Goal: Task Accomplishment & Management: Manage account settings

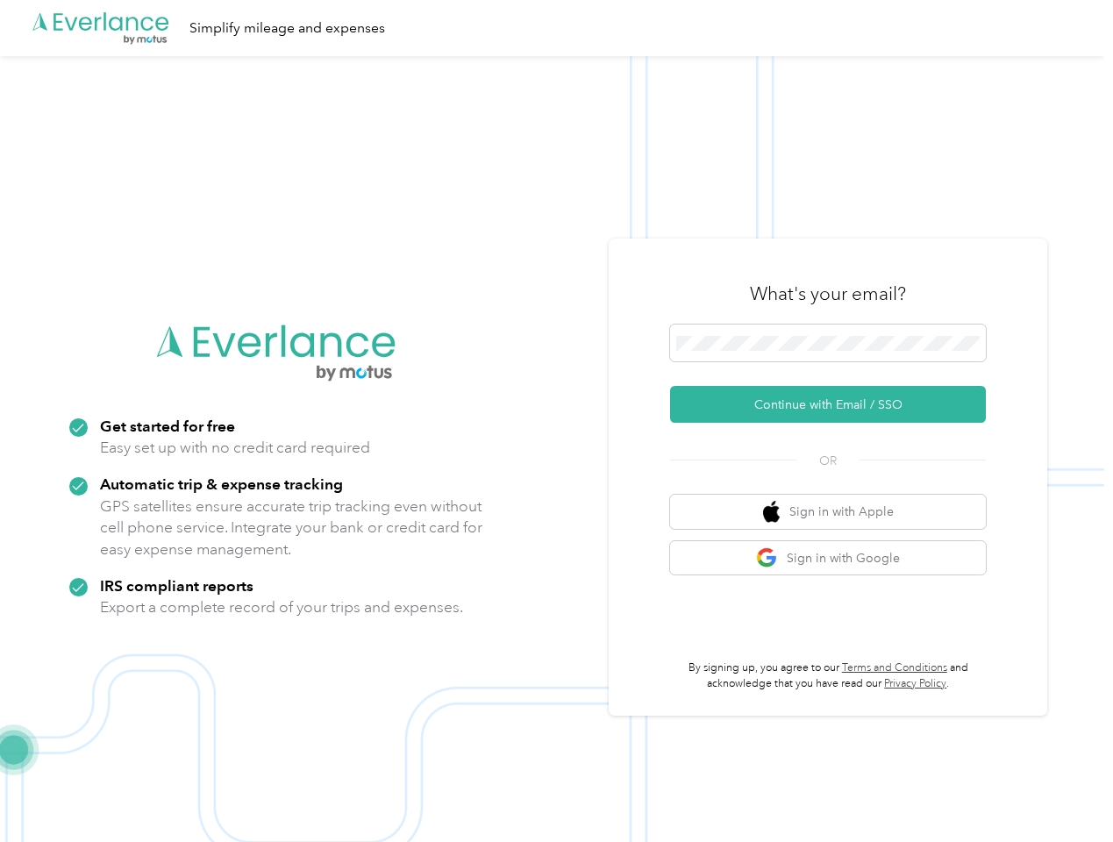
click at [556, 421] on img at bounding box center [552, 477] width 1104 height 842
click at [556, 28] on div ".cls-1 { fill: #00adee; } .cls-2 { fill: #fff; } .cls-3 { fill: #707372; } .cls…" at bounding box center [552, 28] width 1104 height 56
click at [835, 404] on button "Continue with Email / SSO" at bounding box center [828, 404] width 316 height 37
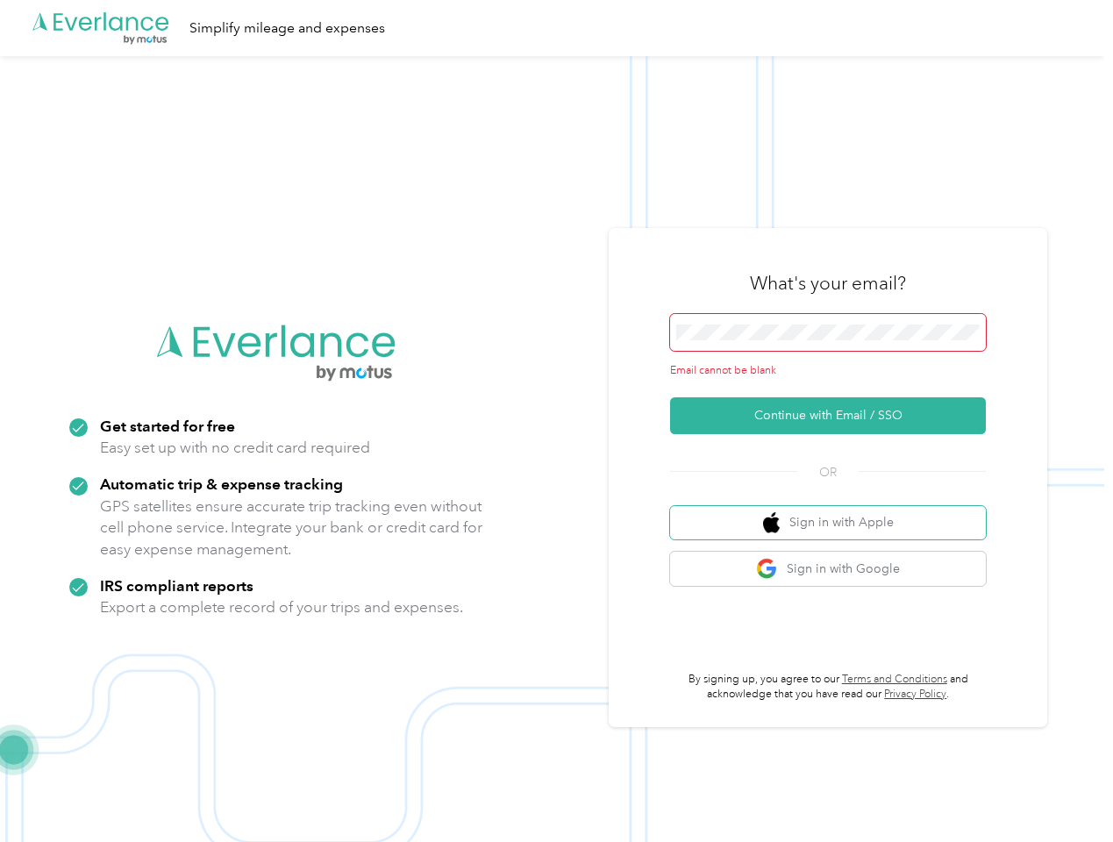
click at [835, 511] on button "Sign in with Apple" at bounding box center [828, 523] width 316 height 34
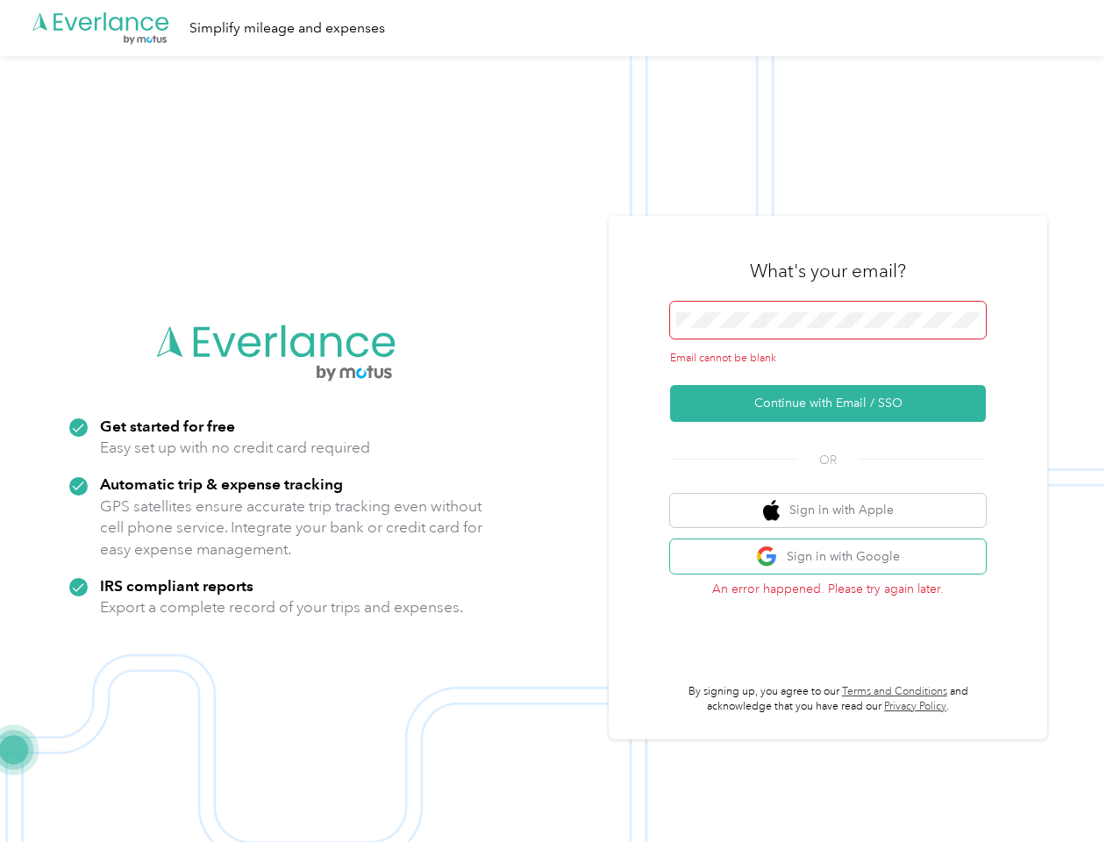
click at [835, 558] on button "Sign in with Google" at bounding box center [828, 556] width 316 height 34
